Goal: Transaction & Acquisition: Download file/media

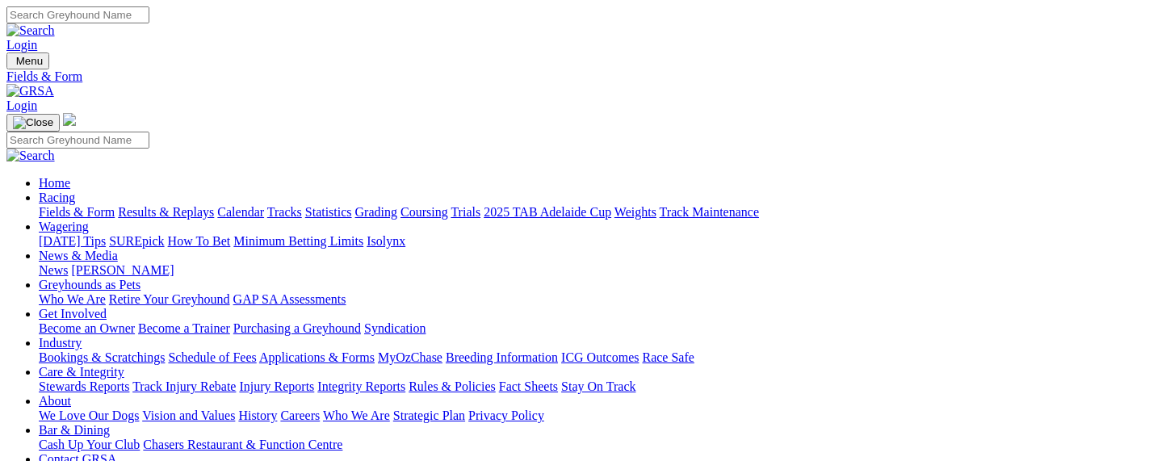
scroll to position [431, 0]
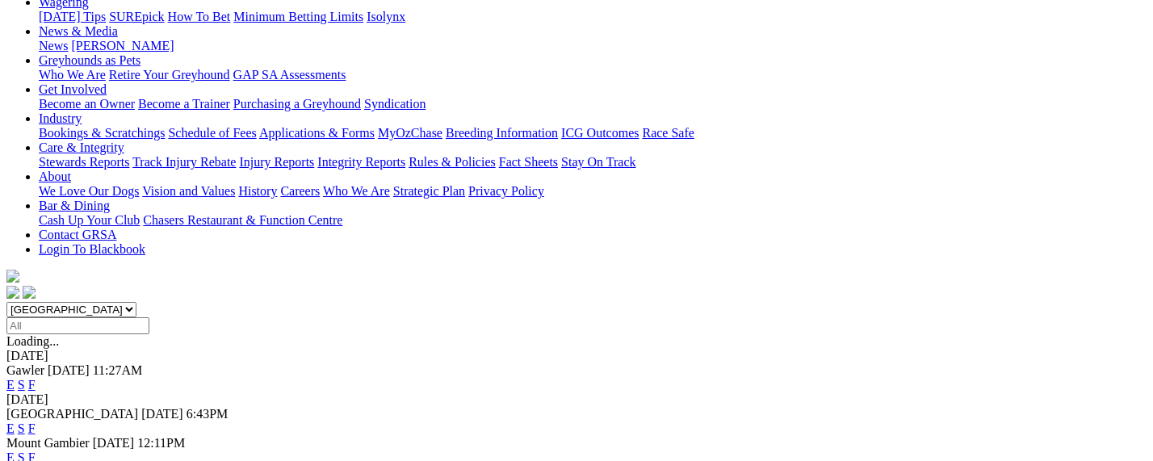
scroll to position [266, 0]
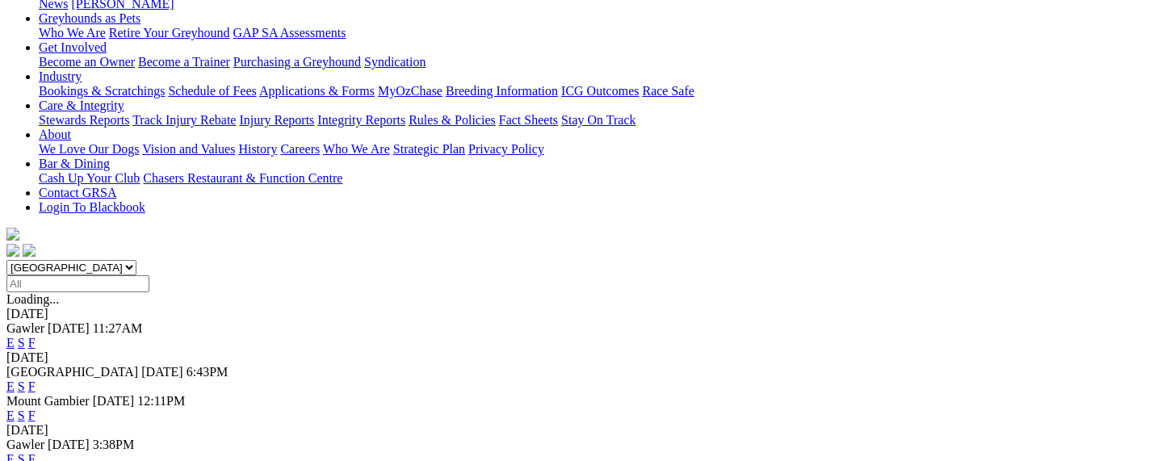
click at [36, 452] on link "F" at bounding box center [31, 459] width 7 height 14
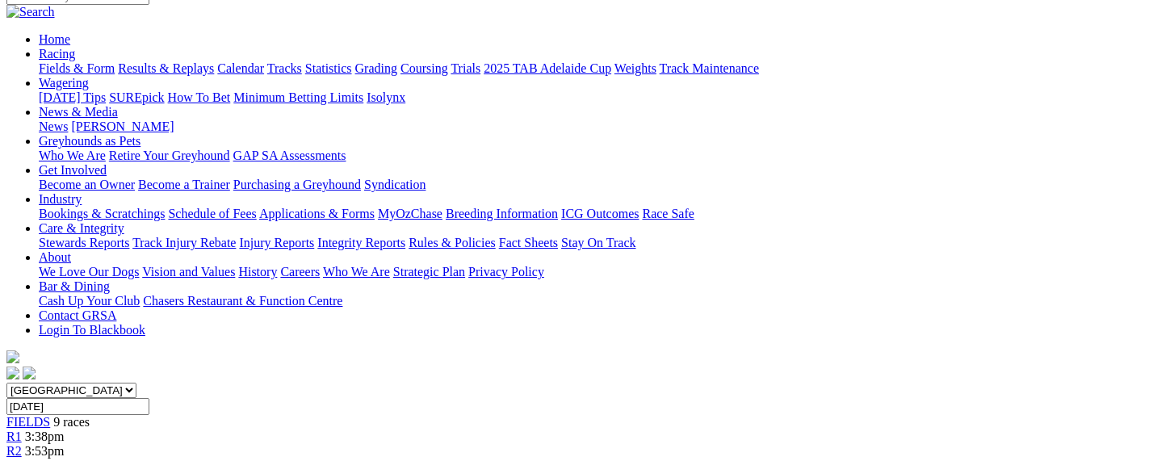
scroll to position [201, 0]
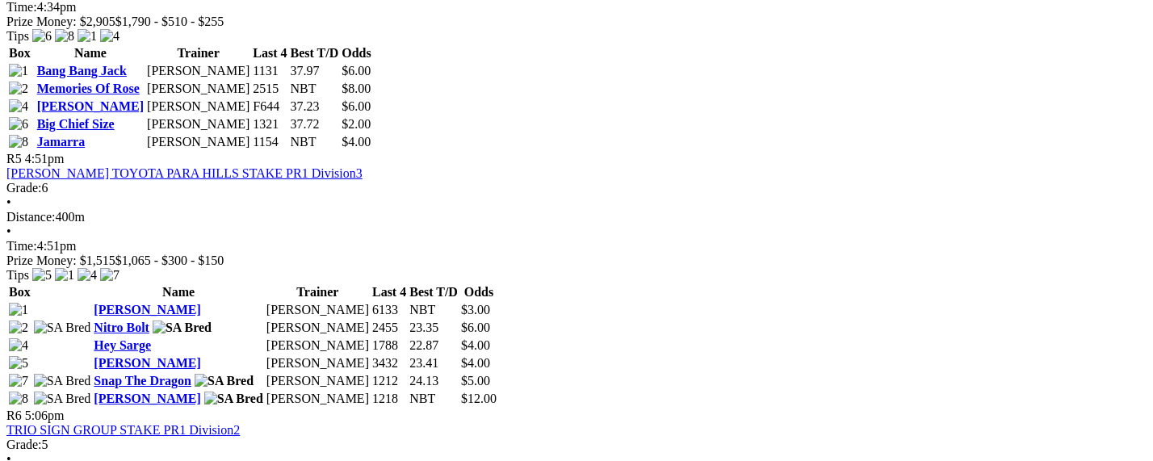
scroll to position [1414, 0]
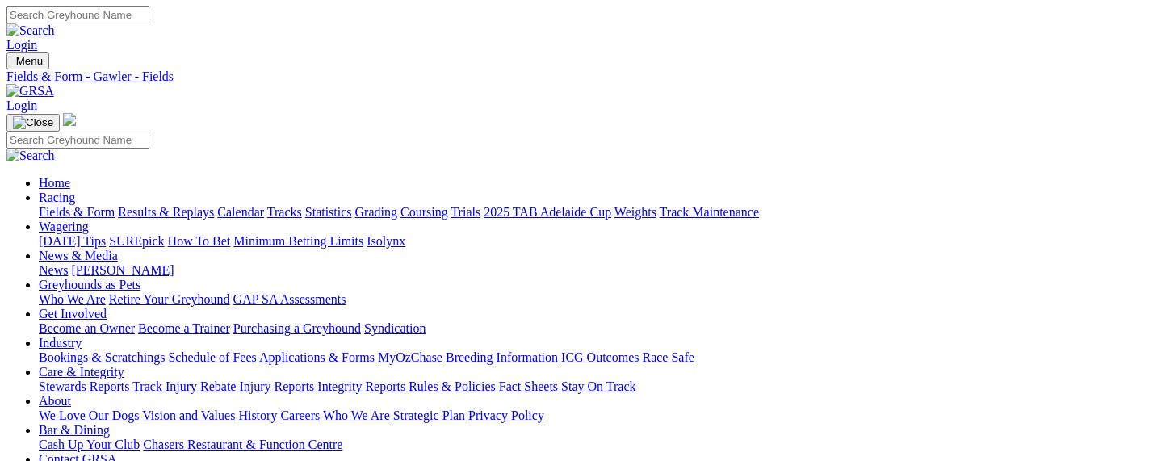
click at [874, 211] on link "CSV (Excel)" at bounding box center [840, 204] width 66 height 14
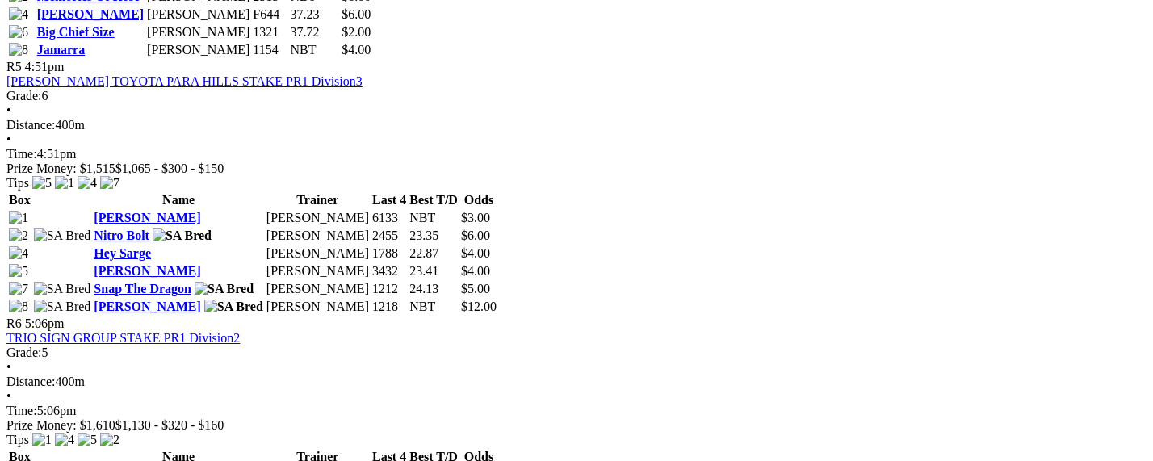
scroll to position [1716, 0]
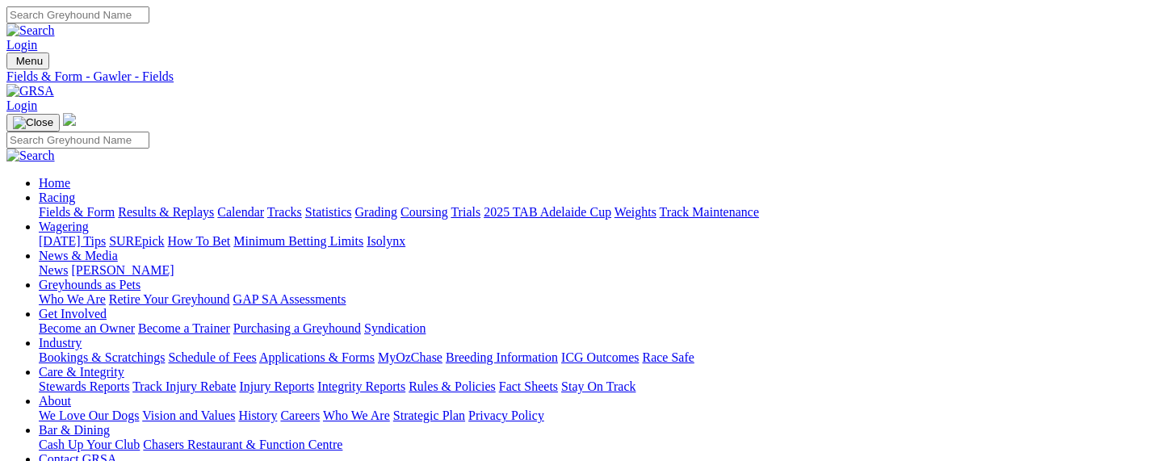
click at [874, 211] on link "CSV (Excel)" at bounding box center [840, 204] width 66 height 14
